Goal: Check status

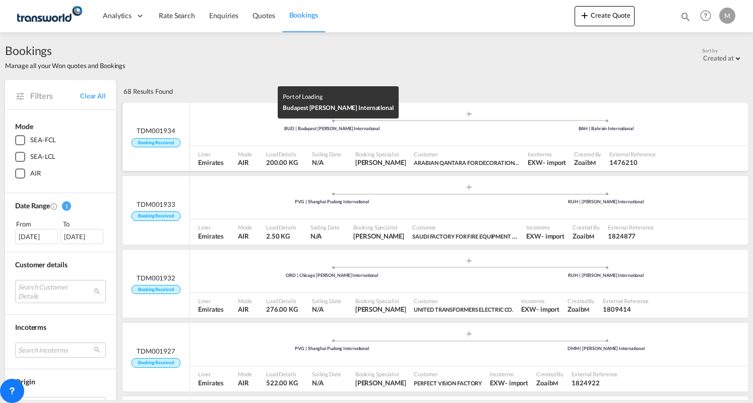
click at [273, 126] on div "BUD | Budapest [PERSON_NAME] International" at bounding box center [332, 129] width 274 height 7
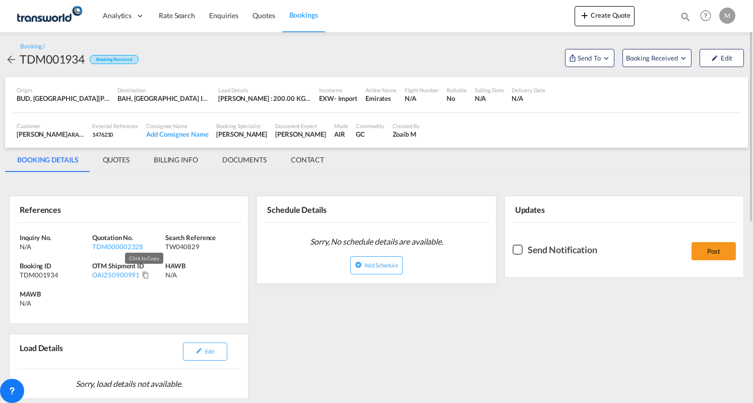
click at [142, 274] on md-icon "Click to Copy" at bounding box center [145, 274] width 7 height 7
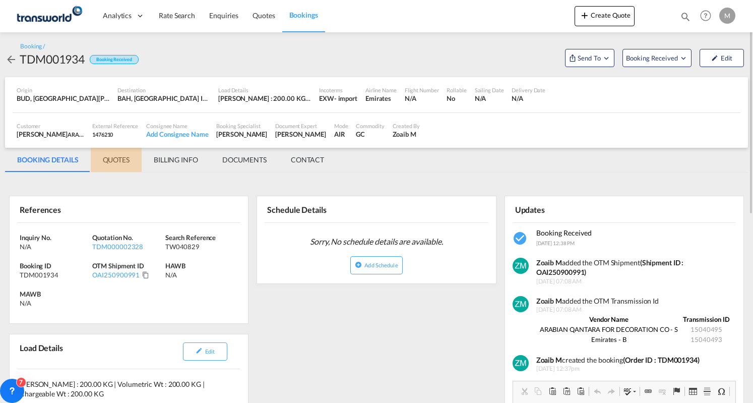
click at [113, 158] on md-tab-item "QUOTES" at bounding box center [116, 160] width 51 height 24
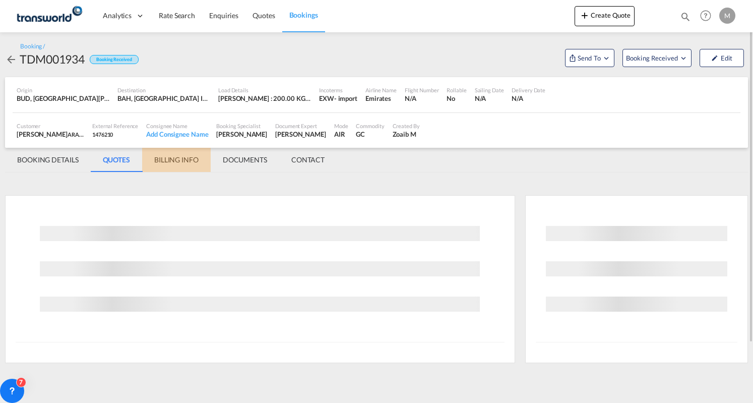
click at [188, 163] on md-tab-item "BILLING INFO" at bounding box center [176, 160] width 69 height 24
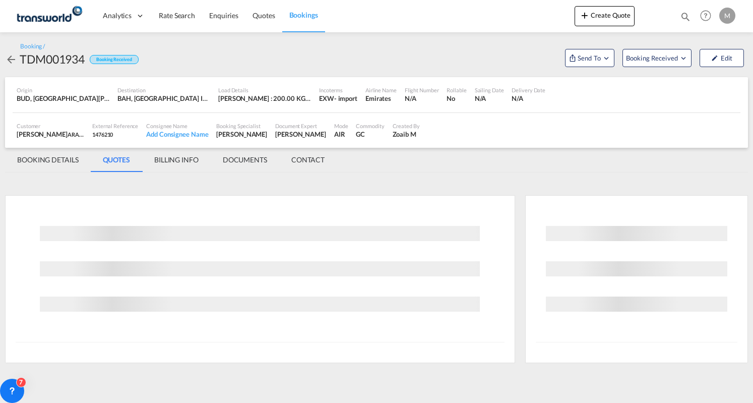
click at [184, 163] on md-tab-item "BILLING INFO" at bounding box center [176, 160] width 69 height 24
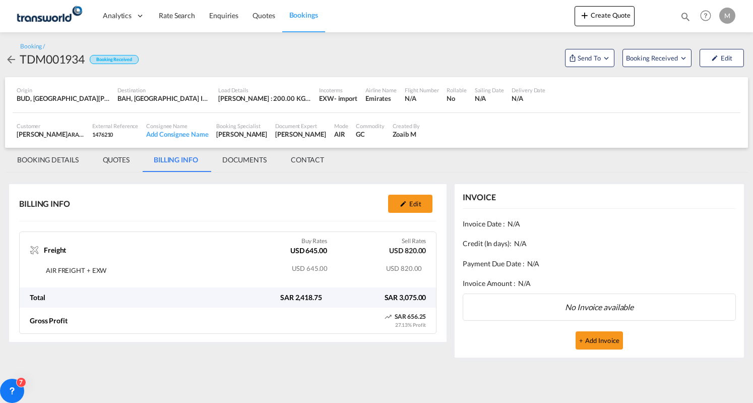
click at [316, 8] on link "Bookings" at bounding box center [303, 15] width 43 height 33
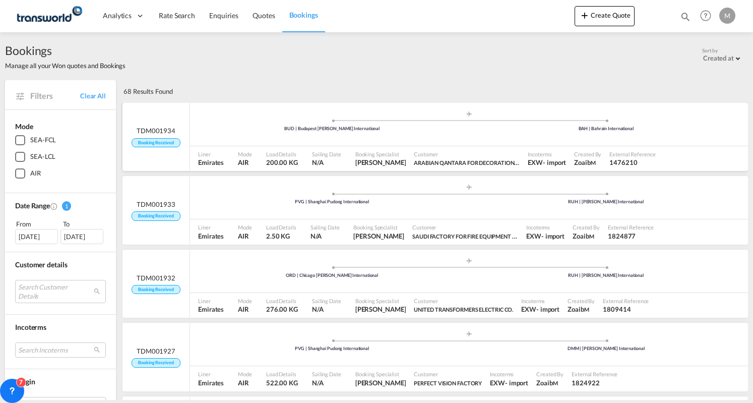
click at [385, 133] on div ".a{fill:#aaa8ad;} .a{fill:#aaa8ad;} BUD | Budapest [PERSON_NAME] International …" at bounding box center [469, 125] width 558 height 30
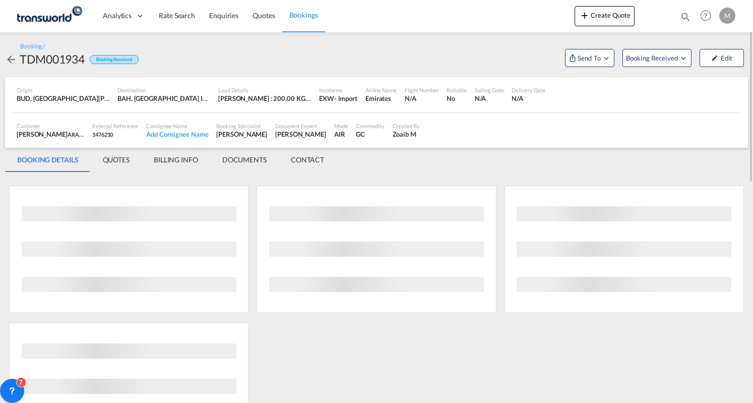
click at [11, 60] on md-icon "icon-arrow-left" at bounding box center [11, 59] width 12 height 12
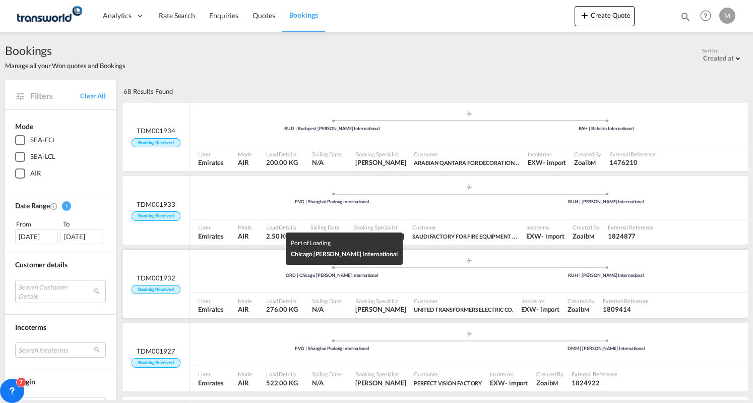
click at [250, 274] on div "ORD | Chicago [PERSON_NAME] International" at bounding box center [332, 275] width 274 height 7
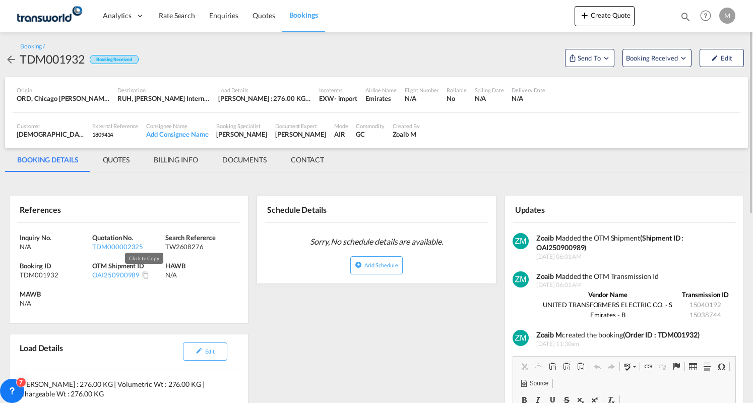
click at [142, 273] on md-icon "Click to Copy" at bounding box center [145, 274] width 7 height 7
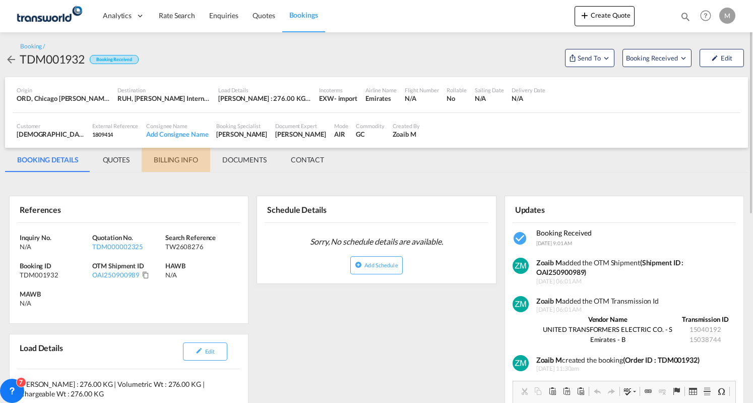
click at [154, 159] on md-tab-item "BILLING INFO" at bounding box center [176, 160] width 69 height 24
